Goal: Task Accomplishment & Management: Complete application form

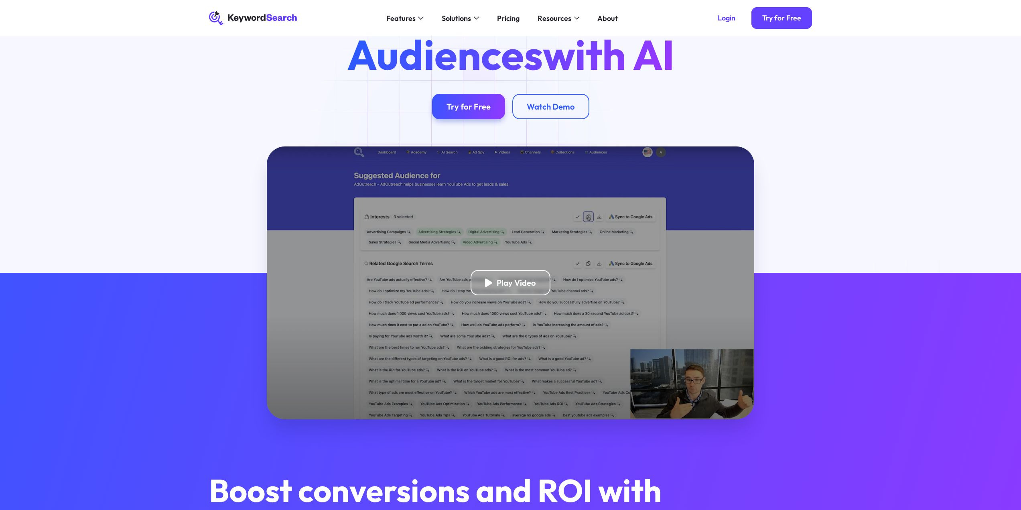
scroll to position [80, 0]
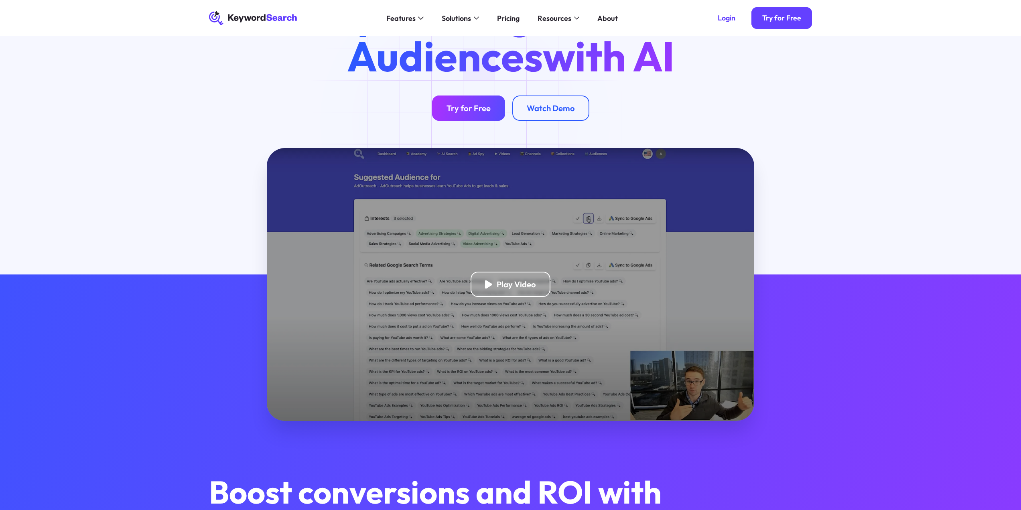
drag, startPoint x: 468, startPoint y: 122, endPoint x: 473, endPoint y: 111, distance: 11.9
click at [468, 122] on div "Supercharge Your Ad Audiences with AI Try for Free Watch Demo" at bounding box center [510, 52] width 1021 height 192
click at [479, 102] on link "Try for Free" at bounding box center [468, 107] width 73 height 25
